Goal: Task Accomplishment & Management: Complete application form

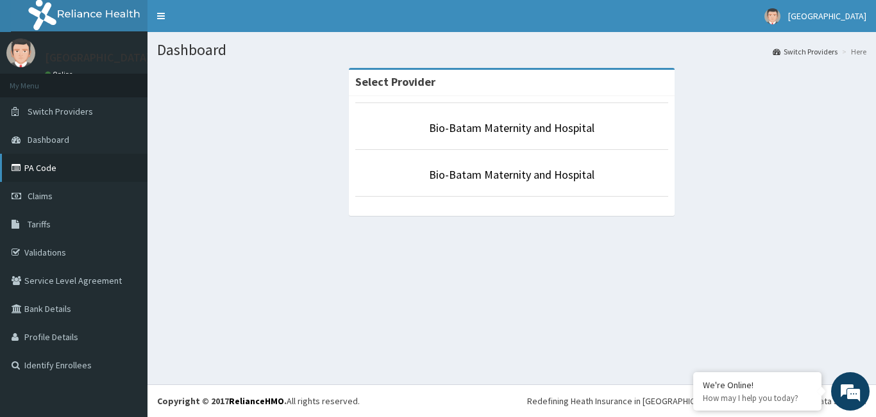
click at [49, 173] on link "PA Code" at bounding box center [73, 168] width 147 height 28
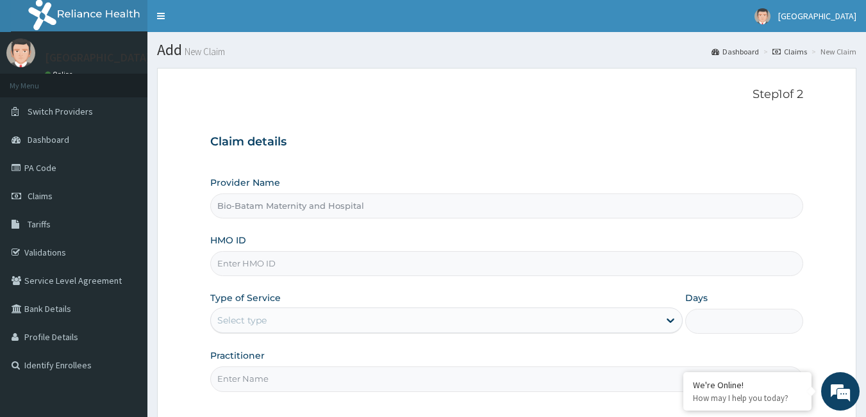
drag, startPoint x: 0, startPoint y: 0, endPoint x: 280, endPoint y: 269, distance: 388.2
click at [280, 269] on input "HMO ID" at bounding box center [507, 263] width 594 height 25
type input "SLB/10185/C"
click at [349, 317] on div "Select type" at bounding box center [435, 320] width 448 height 21
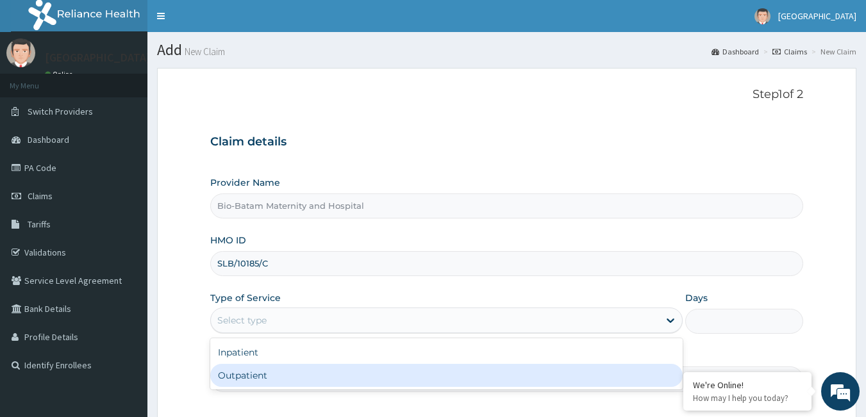
click at [277, 377] on div "Outpatient" at bounding box center [446, 375] width 473 height 23
type input "1"
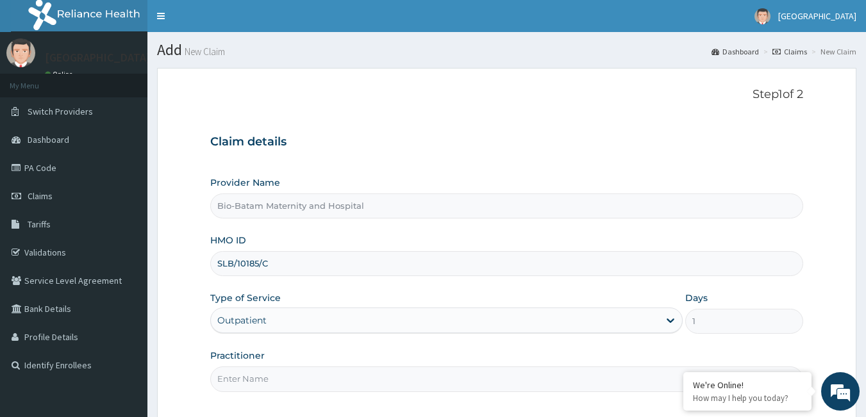
click at [271, 385] on input "Practitioner" at bounding box center [507, 379] width 594 height 25
type input "[PERSON_NAME] [PERSON_NAME]"
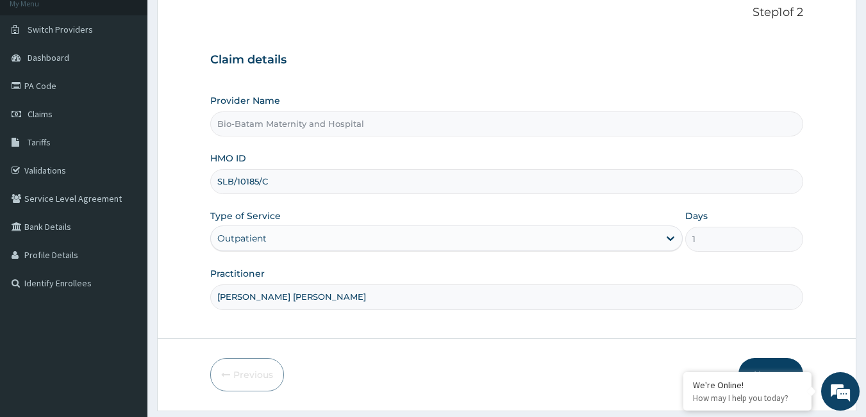
scroll to position [85, 0]
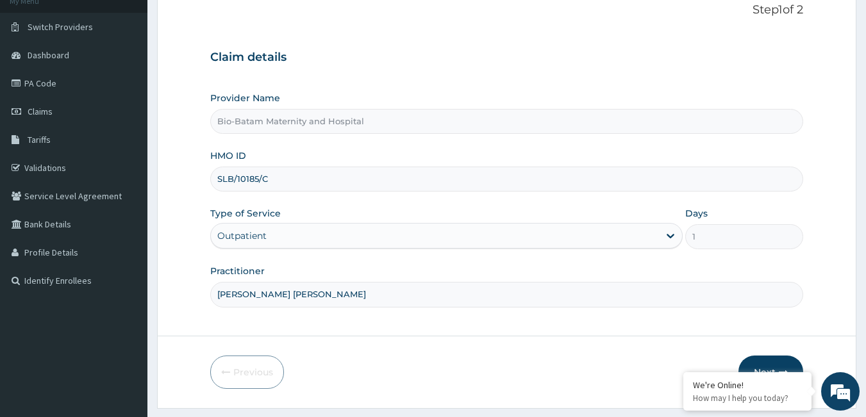
click at [760, 365] on button "Next" at bounding box center [771, 372] width 65 height 33
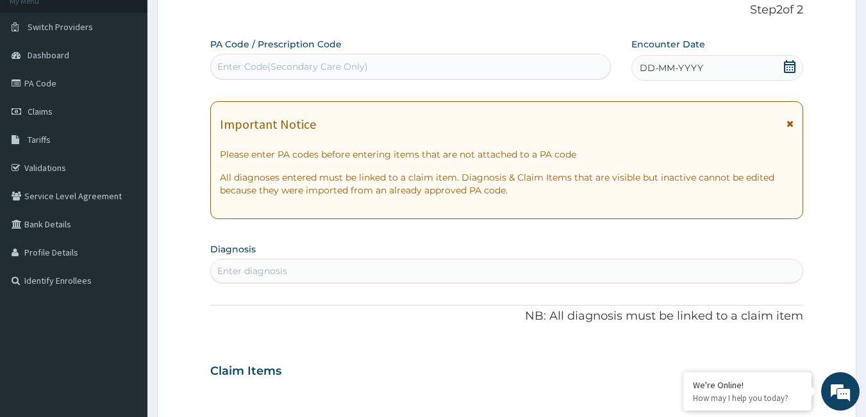
click at [531, 72] on div "Enter Code(Secondary Care Only)" at bounding box center [411, 66] width 400 height 21
paste input "PA/3C5CAC"
type input "PA/3C5CAC"
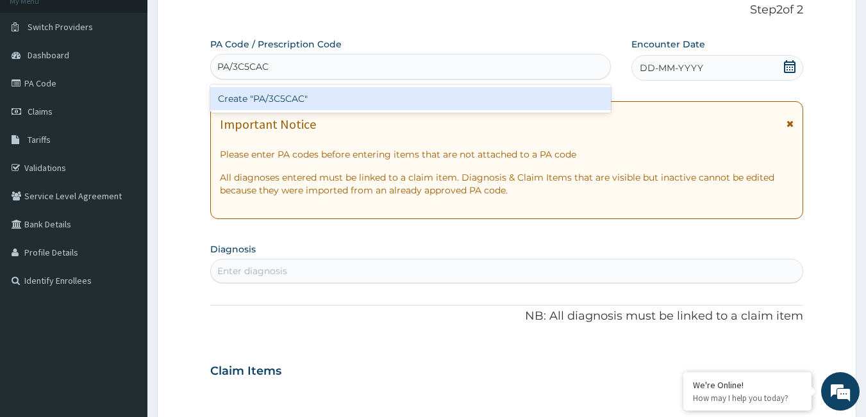
click at [547, 102] on div "Create "PA/3C5CAC"" at bounding box center [410, 98] width 401 height 23
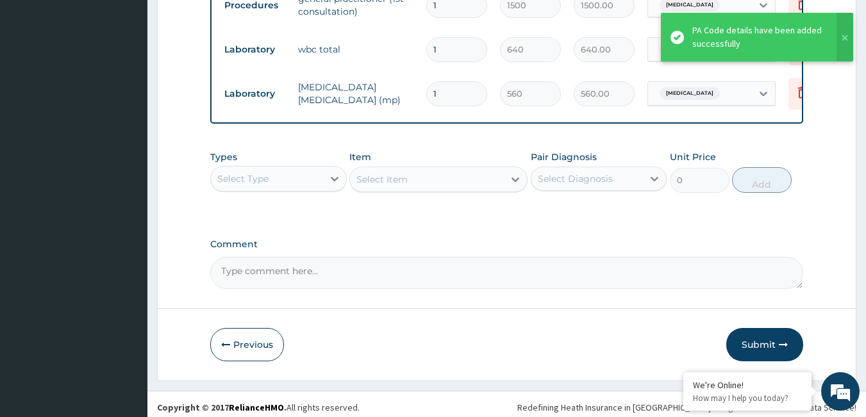
scroll to position [721, 0]
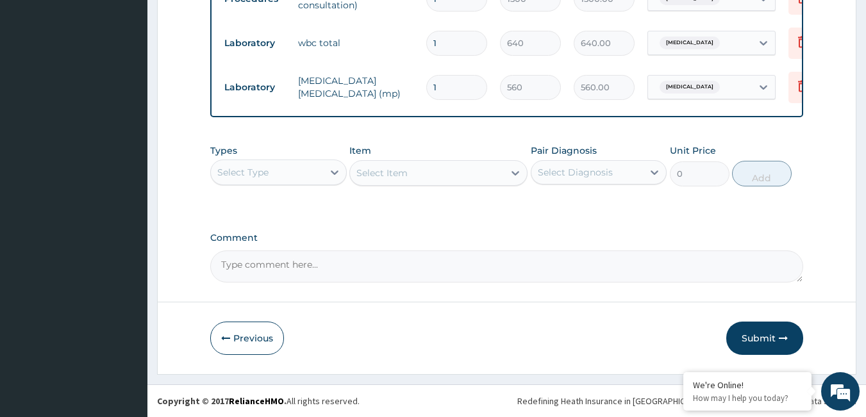
click at [430, 265] on textarea "Comment" at bounding box center [507, 267] width 594 height 32
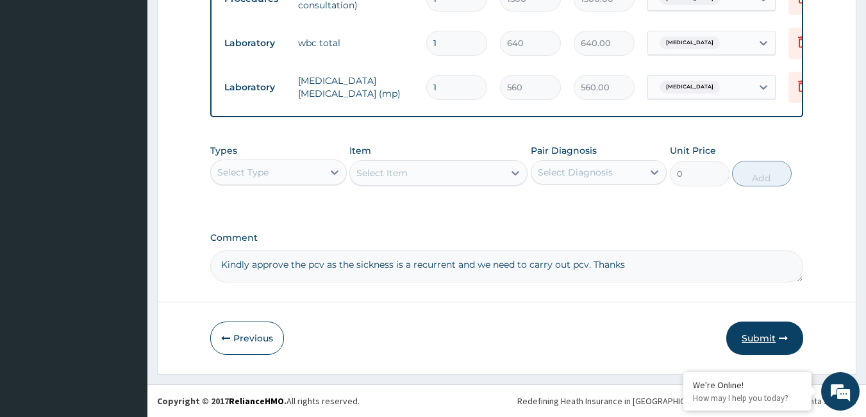
type textarea "Kindly approve the pcv as the sickness is a recurrent and we need to carry out …"
